Goal: Information Seeking & Learning: Learn about a topic

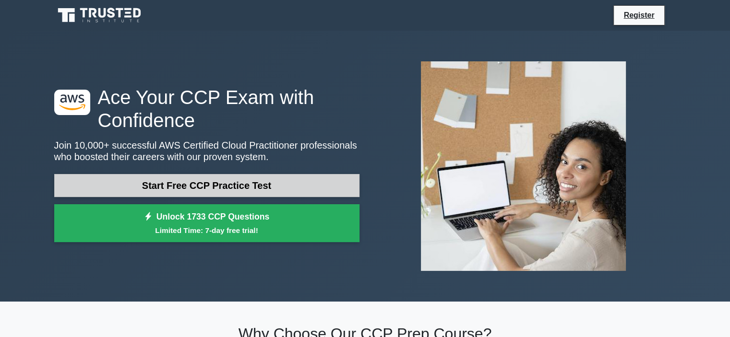
click at [202, 186] on link "Start Free CCP Practice Test" at bounding box center [206, 185] width 305 height 23
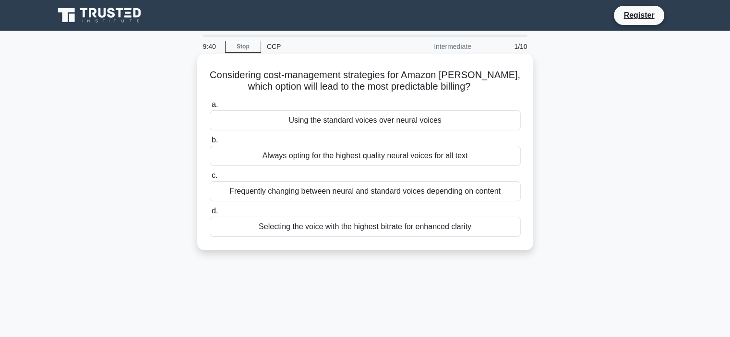
click at [254, 160] on div "Always opting for the highest quality neural voices for all text" at bounding box center [365, 156] width 311 height 20
click at [210, 143] on input "b. Always opting for the highest quality neural voices for all text" at bounding box center [210, 140] width 0 height 6
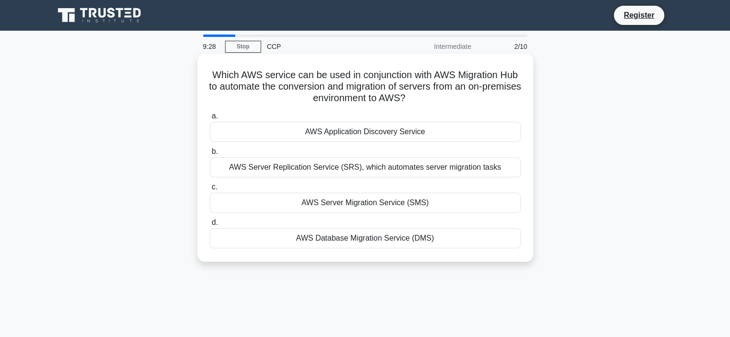
click at [343, 170] on div "AWS Server Replication Service (SRS), which automates server migration tasks" at bounding box center [365, 167] width 311 height 20
click at [210, 155] on input "b. AWS Server Replication Service (SRS), which automates server migration tasks" at bounding box center [210, 152] width 0 height 6
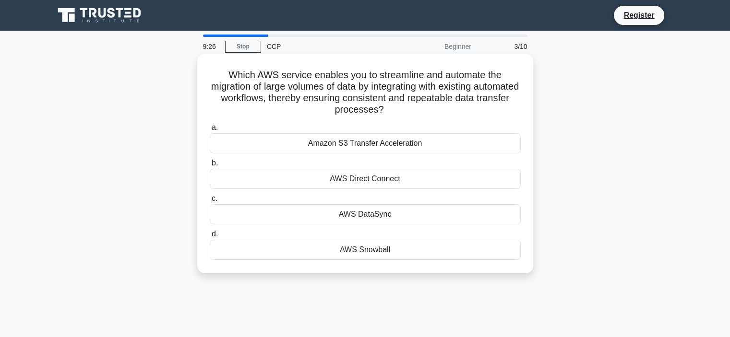
click at [357, 149] on div "Amazon S3 Transfer Acceleration" at bounding box center [365, 143] width 311 height 20
click at [210, 131] on input "a. Amazon S3 Transfer Acceleration" at bounding box center [210, 128] width 0 height 6
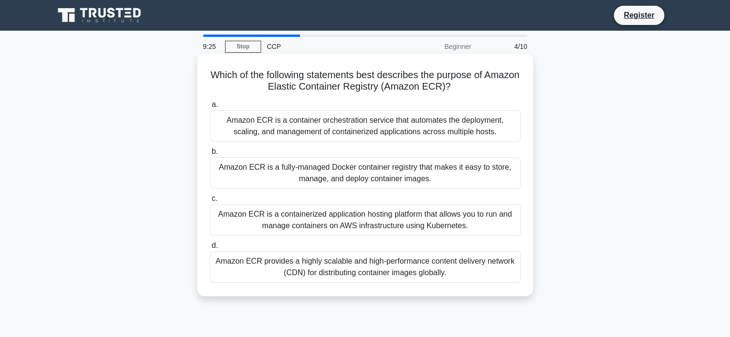
click at [353, 125] on div "Amazon ECR is a container orchestration service that automates the deployment, …" at bounding box center [365, 126] width 311 height 32
click at [210, 108] on input "a. Amazon ECR is a container orchestration service that automates the deploymen…" at bounding box center [210, 105] width 0 height 6
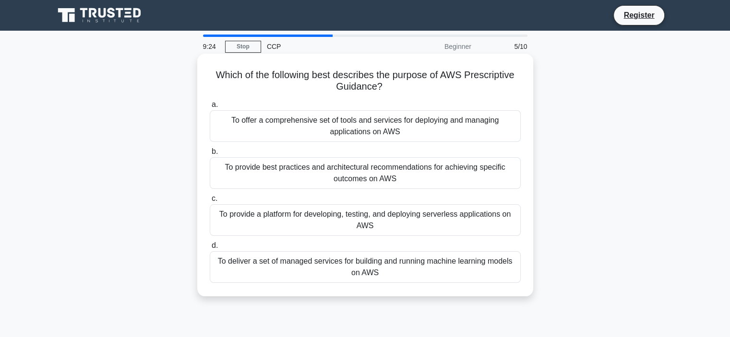
click at [359, 138] on div "To offer a comprehensive set of tools and services for deploying and managing a…" at bounding box center [365, 126] width 311 height 32
click at [210, 108] on input "a. To offer a comprehensive set of tools and services for deploying and managin…" at bounding box center [210, 105] width 0 height 6
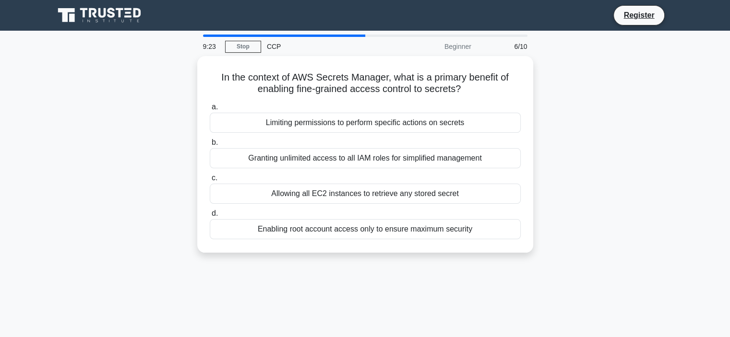
click at [359, 138] on label "b. Granting unlimited access to all IAM roles for simplified management" at bounding box center [365, 153] width 311 height 32
click at [210, 140] on input "b. Granting unlimited access to all IAM roles for simplified management" at bounding box center [210, 143] width 0 height 6
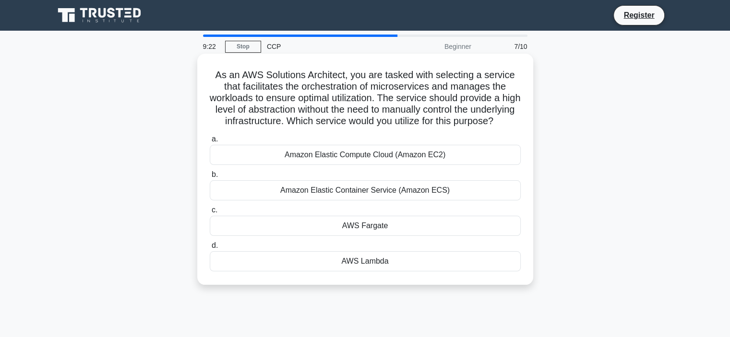
click at [370, 165] on div "Amazon Elastic Compute Cloud (Amazon EC2)" at bounding box center [365, 155] width 311 height 20
click at [210, 142] on input "a. Amazon Elastic Compute Cloud (Amazon EC2)" at bounding box center [210, 139] width 0 height 6
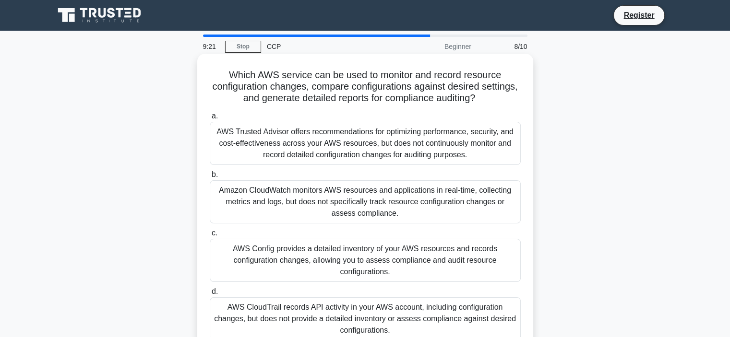
click at [363, 152] on div "AWS Trusted Advisor offers recommendations for optimizing performance, security…" at bounding box center [365, 143] width 311 height 43
click at [210, 119] on input "a. AWS Trusted Advisor offers recommendations for optimizing performance, secur…" at bounding box center [210, 116] width 0 height 6
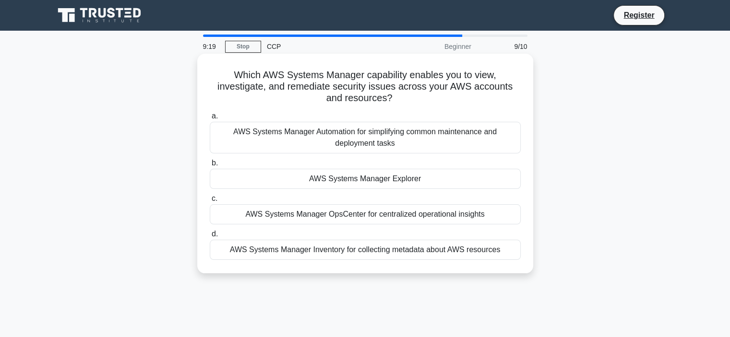
click at [359, 137] on div "AWS Systems Manager Automation for simplifying common maintenance and deploymen…" at bounding box center [365, 138] width 311 height 32
click at [210, 119] on input "a. AWS Systems Manager Automation for simplifying common maintenance and deploy…" at bounding box center [210, 116] width 0 height 6
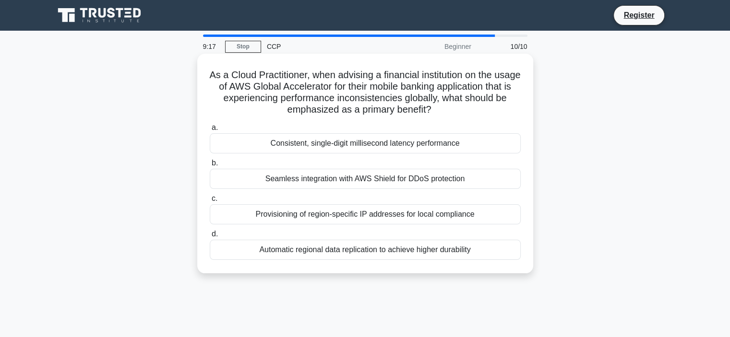
click at [364, 141] on div "Consistent, single-digit millisecond latency performance" at bounding box center [365, 143] width 311 height 20
click at [210, 131] on input "a. Consistent, single-digit millisecond latency performance" at bounding box center [210, 128] width 0 height 6
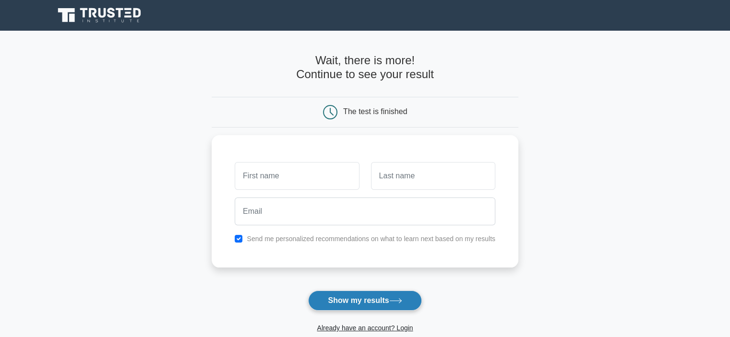
click at [377, 299] on button "Show my results" at bounding box center [364, 301] width 113 height 20
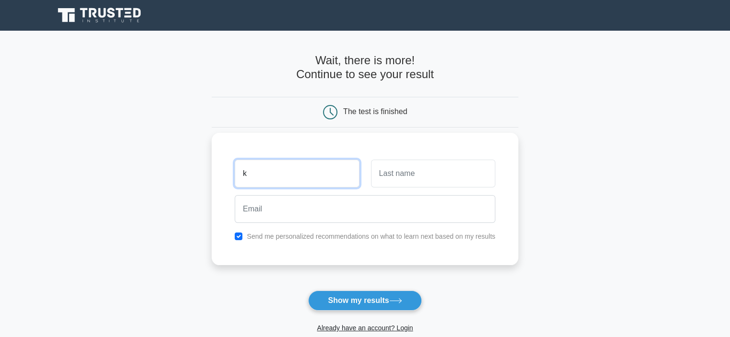
type input "k"
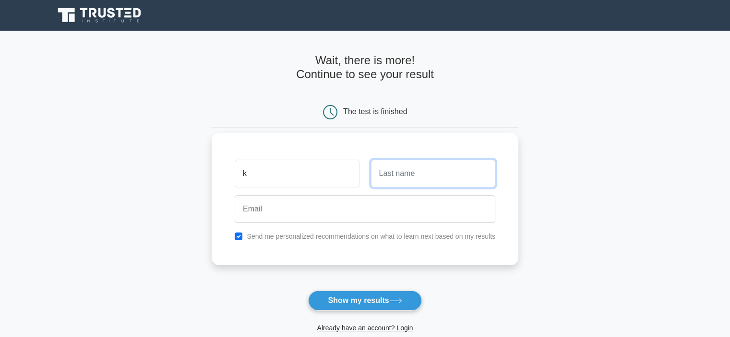
click at [398, 176] on input "text" at bounding box center [433, 174] width 124 height 28
type input "n"
type input "N"
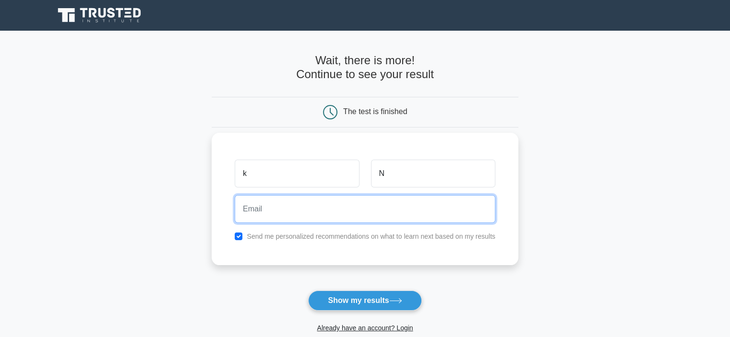
click at [303, 210] on input "email" at bounding box center [365, 209] width 260 height 28
type input "[EMAIL_ADDRESS][DOMAIN_NAME]"
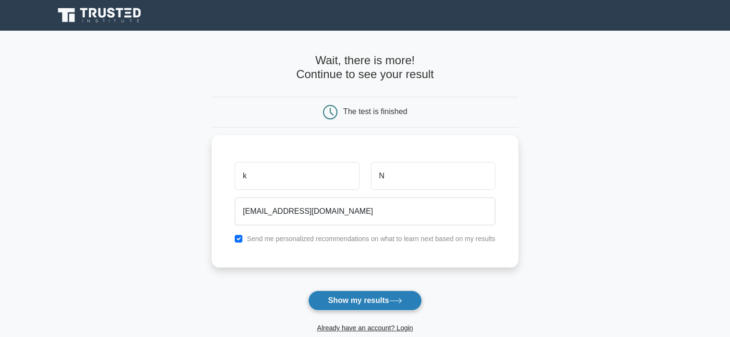
click at [356, 301] on button "Show my results" at bounding box center [364, 301] width 113 height 20
